Goal: Transaction & Acquisition: Book appointment/travel/reservation

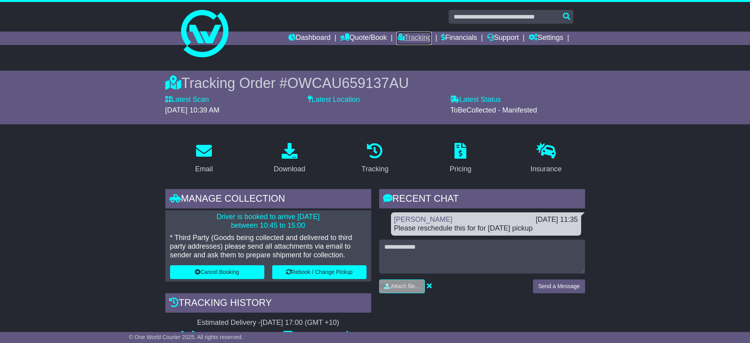
click at [403, 39] on link "Tracking" at bounding box center [413, 38] width 35 height 13
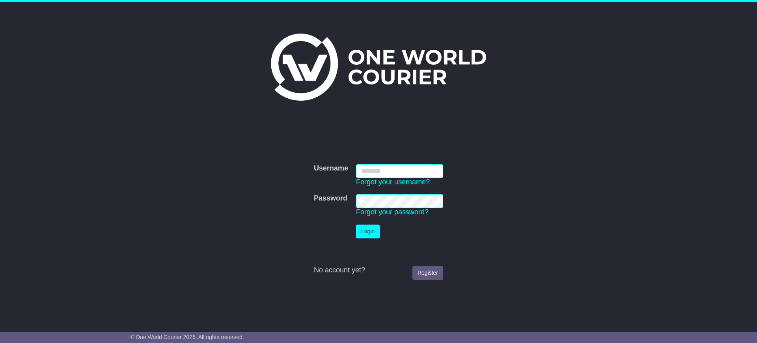
type input "**********"
click at [373, 230] on button "Login" at bounding box center [368, 231] width 24 height 14
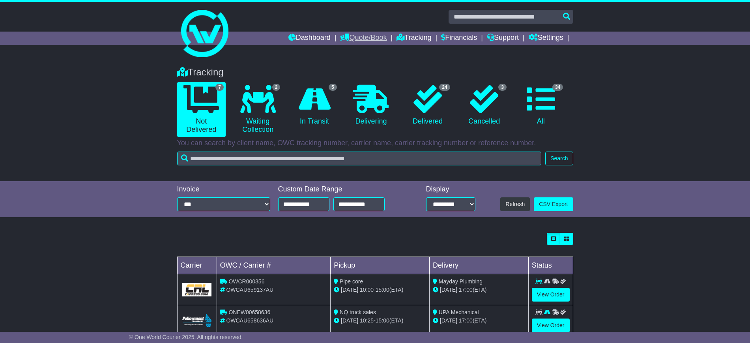
click at [365, 35] on link "Quote/Book" at bounding box center [363, 38] width 47 height 13
click at [341, 75] on link "Drafts" at bounding box center [371, 77] width 62 height 9
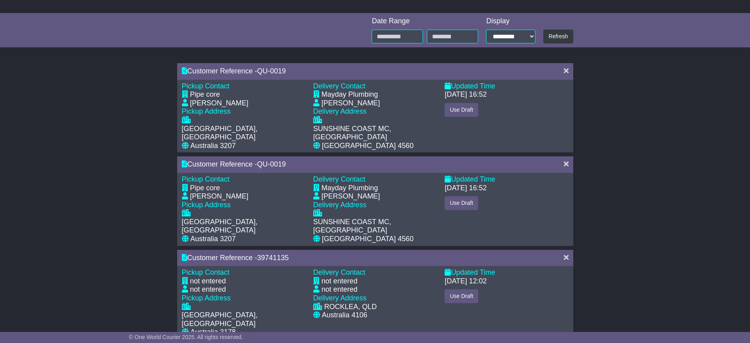
scroll to position [148, 0]
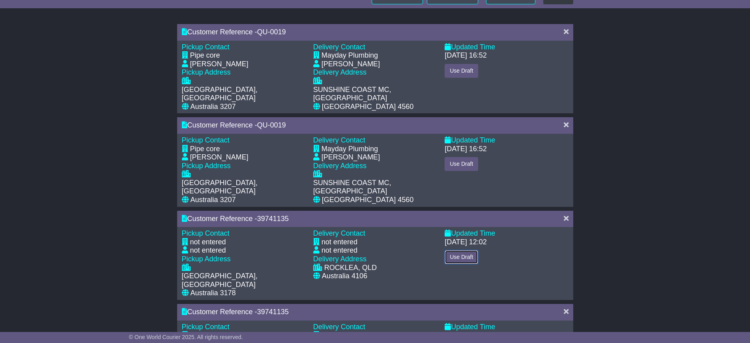
click at [455, 250] on button "Use Draft" at bounding box center [461, 257] width 34 height 14
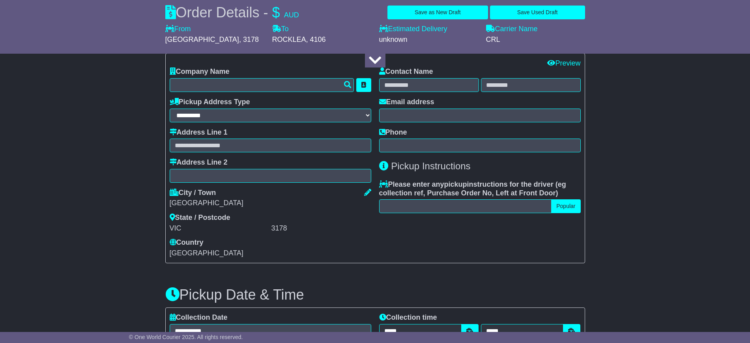
scroll to position [246, 0]
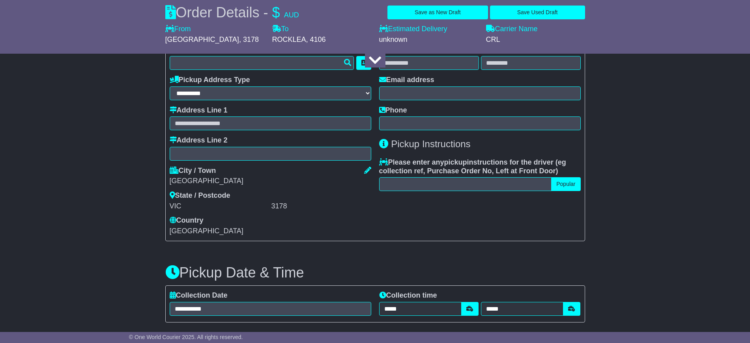
click at [194, 182] on div "[GEOGRAPHIC_DATA]" at bounding box center [271, 181] width 202 height 9
copy div "[GEOGRAPHIC_DATA]"
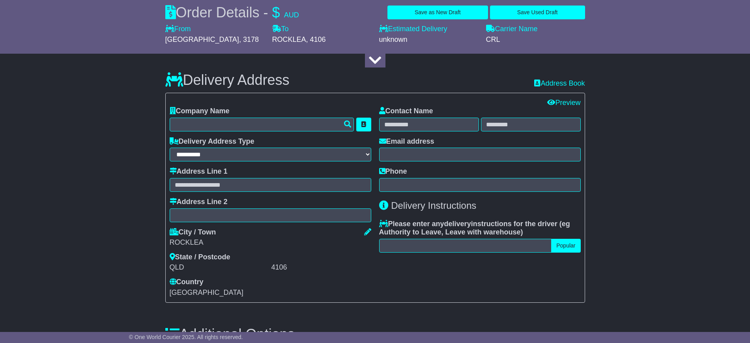
scroll to position [542, 0]
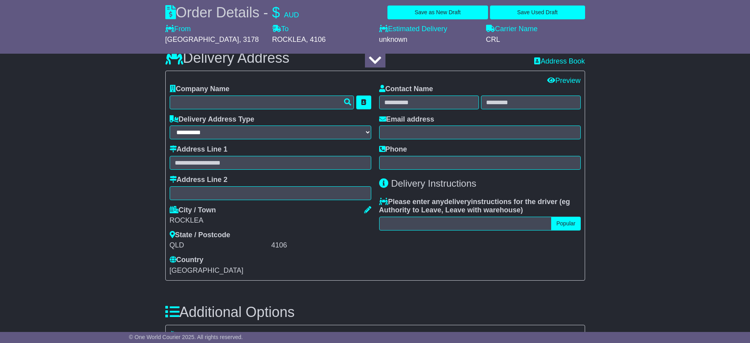
click at [191, 221] on div "ROCKLEA" at bounding box center [271, 220] width 202 height 9
copy div "ROCKLEA"
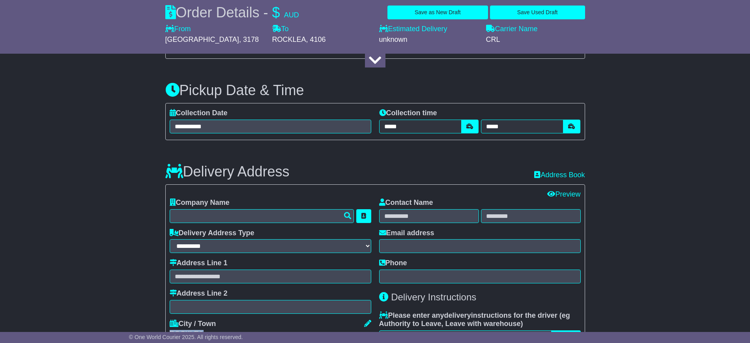
scroll to position [418, 0]
